Goal: Task Accomplishment & Management: Complete application form

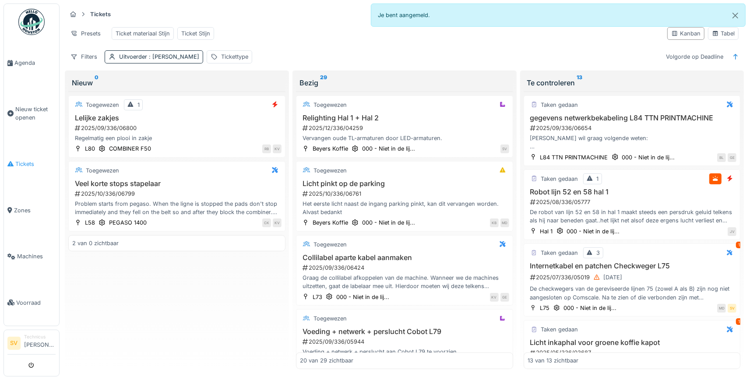
click at [27, 160] on span "Tickets" at bounding box center [35, 164] width 40 height 8
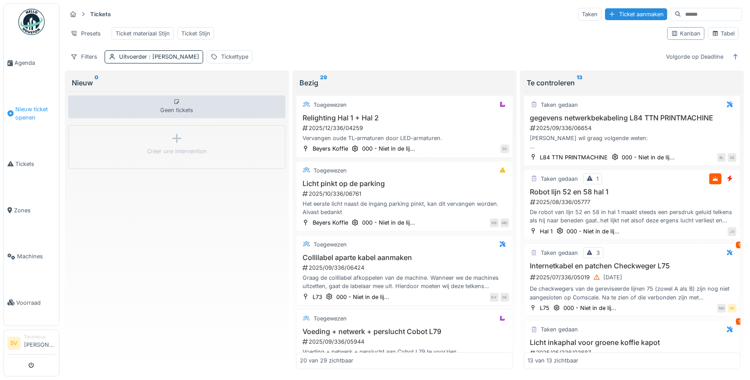
click at [34, 113] on span "Nieuw ticket openen" at bounding box center [35, 113] width 40 height 17
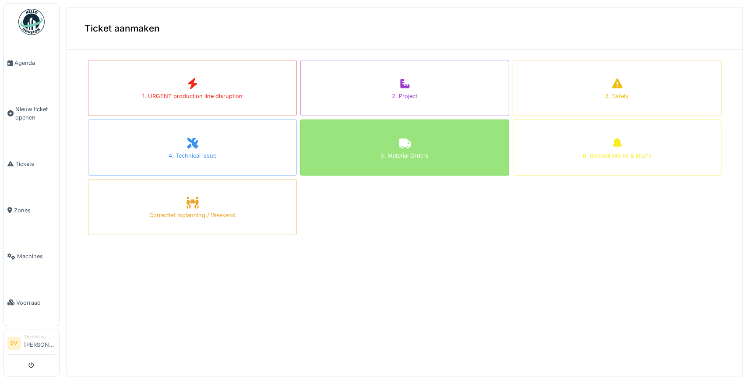
click at [411, 142] on icon at bounding box center [405, 143] width 13 height 11
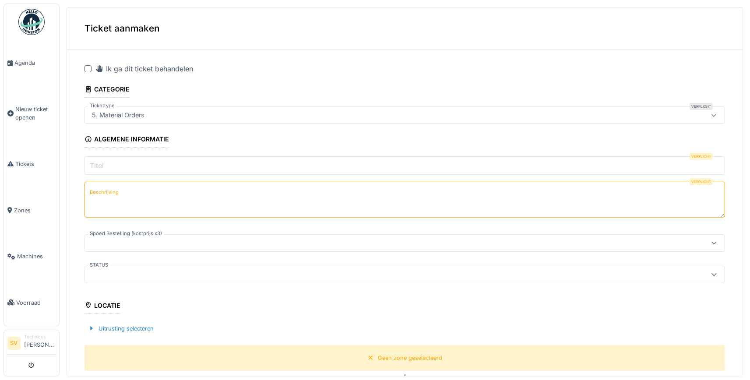
click at [120, 166] on input "Titel" at bounding box center [405, 165] width 641 height 18
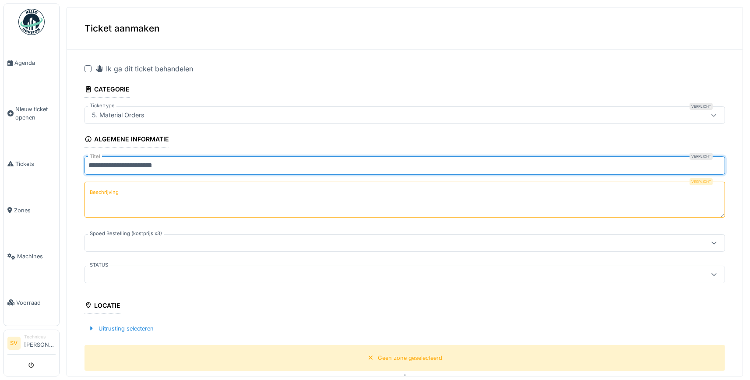
type input "**********"
click at [133, 191] on textarea "Beschrijving" at bounding box center [405, 200] width 641 height 36
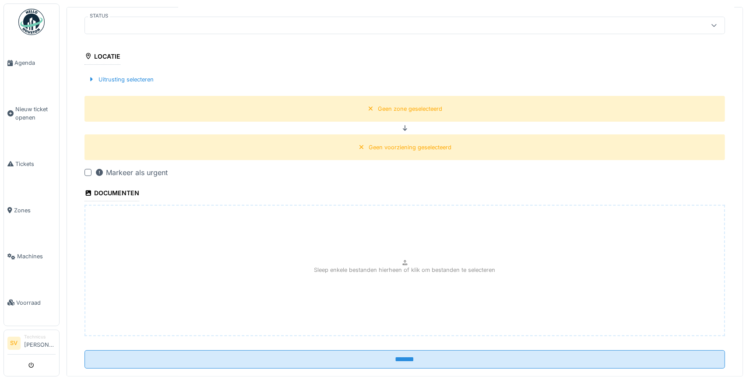
scroll to position [264, 0]
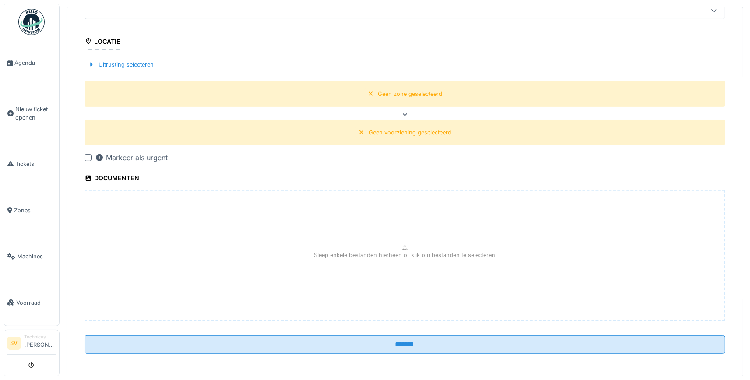
click at [430, 258] on div "Sleep enkele bestanden hierheen of klik om bestanden te selecteren" at bounding box center [405, 255] width 641 height 131
type input "**********"
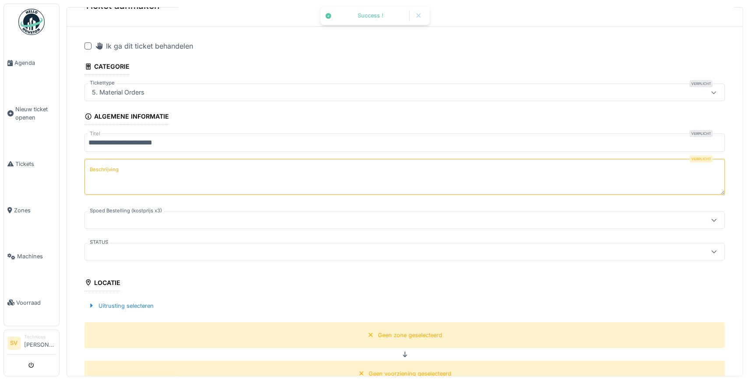
scroll to position [18, 0]
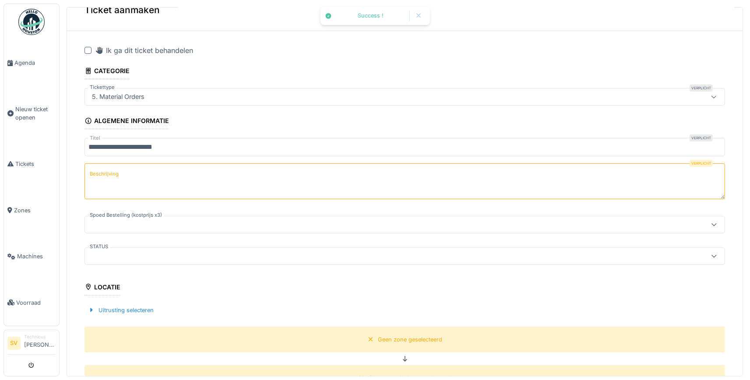
click at [132, 174] on textarea "Beschrijving" at bounding box center [405, 181] width 641 height 36
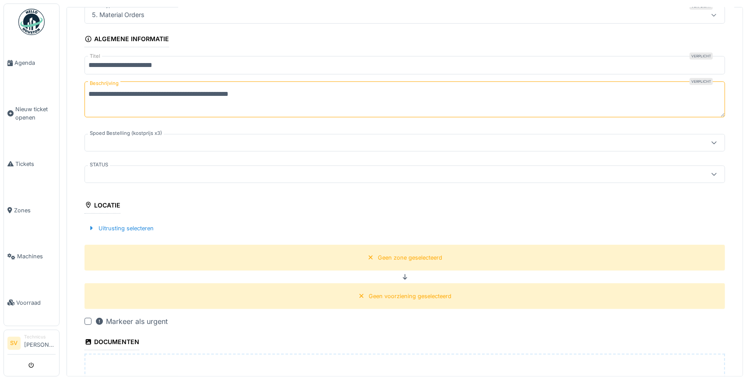
scroll to position [223, 0]
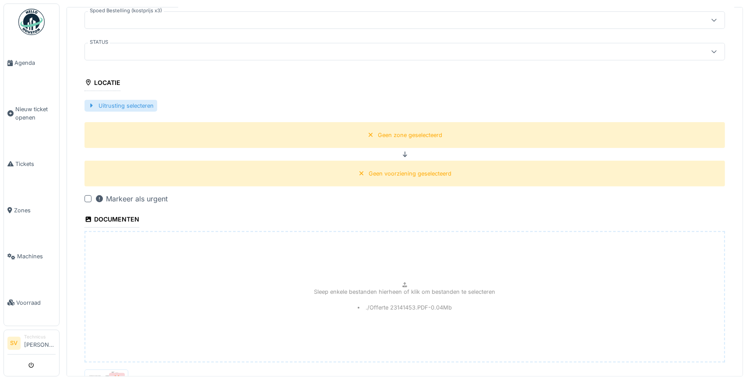
type textarea "**********"
click at [90, 103] on div at bounding box center [91, 106] width 7 height 8
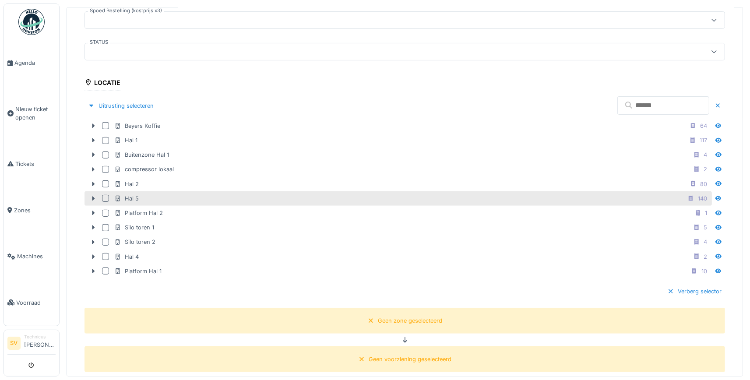
click at [105, 195] on div at bounding box center [105, 198] width 7 height 7
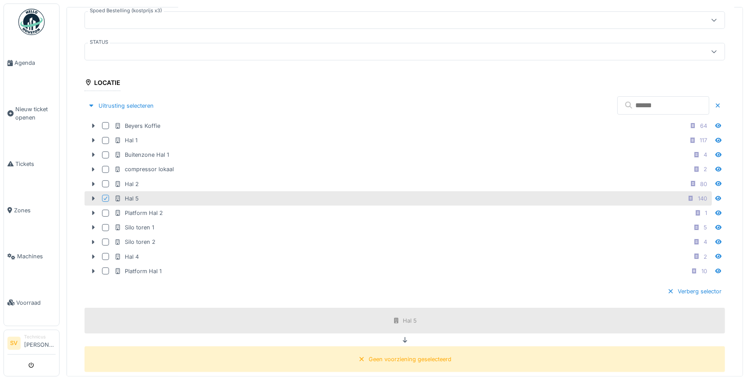
click at [133, 194] on div "Hal 5" at bounding box center [126, 198] width 25 height 8
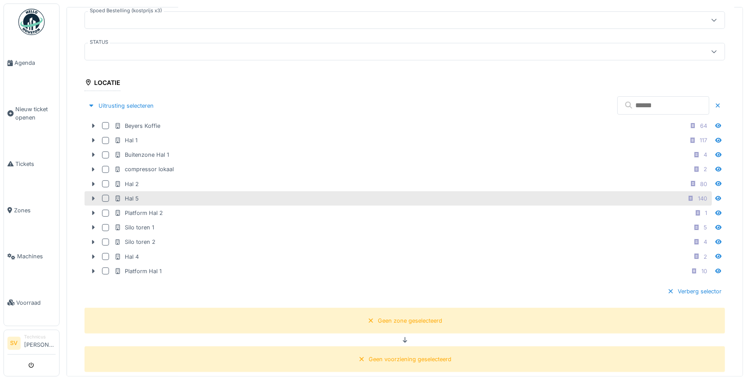
click at [95, 196] on icon at bounding box center [93, 199] width 7 height 6
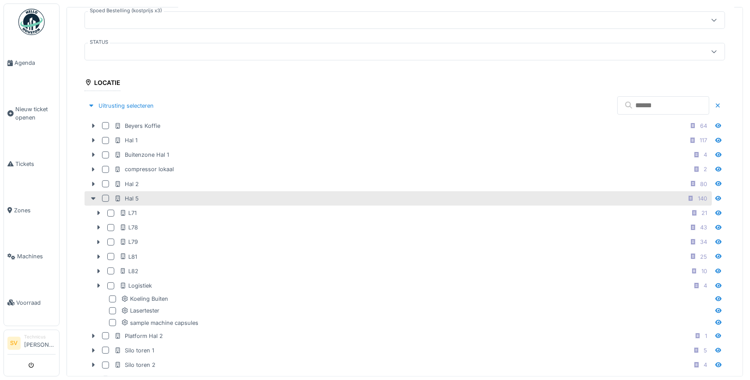
click at [103, 195] on div at bounding box center [105, 198] width 7 height 7
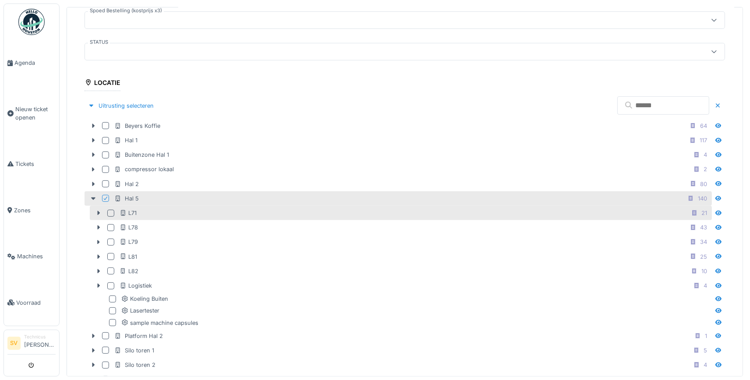
click at [113, 210] on div at bounding box center [110, 213] width 7 height 7
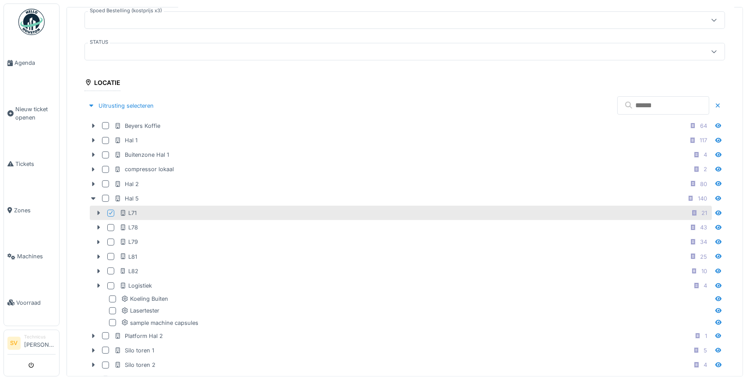
click at [99, 210] on icon at bounding box center [98, 213] width 7 height 6
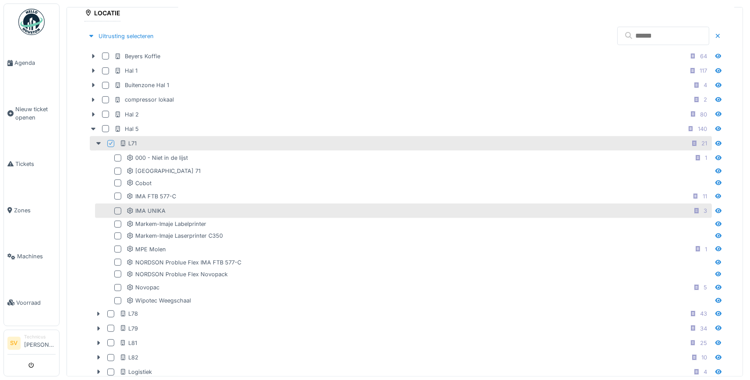
scroll to position [305, 0]
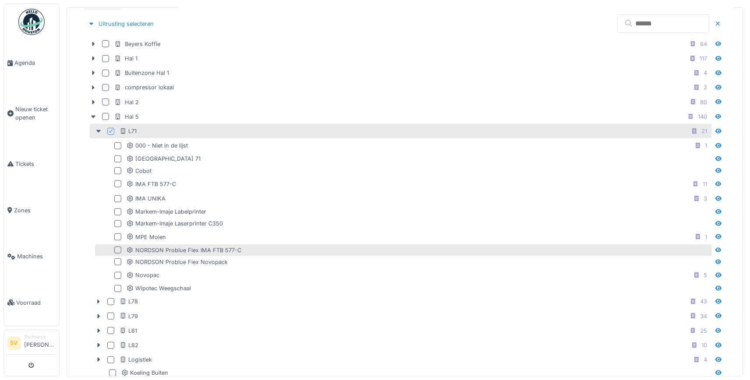
click at [118, 247] on div at bounding box center [117, 250] width 7 height 7
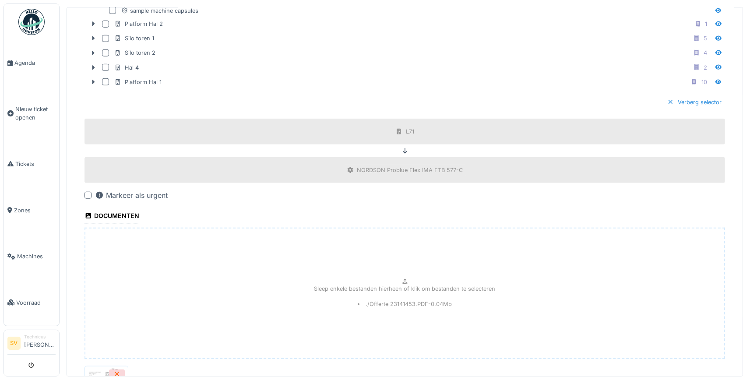
scroll to position [791, 0]
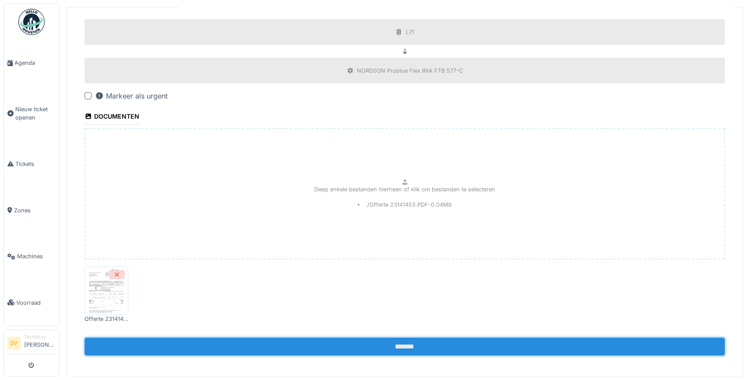
click at [289, 341] on input "*******" at bounding box center [405, 347] width 641 height 18
